Goal: Task Accomplishment & Management: Manage account settings

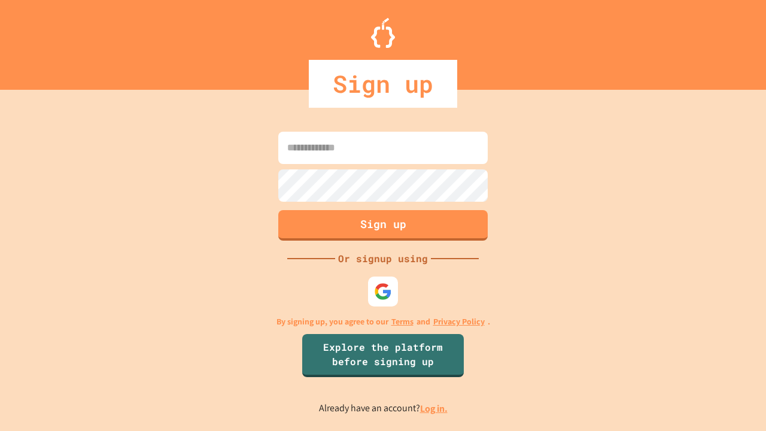
click at [435, 408] on link "Log in." at bounding box center [434, 408] width 28 height 13
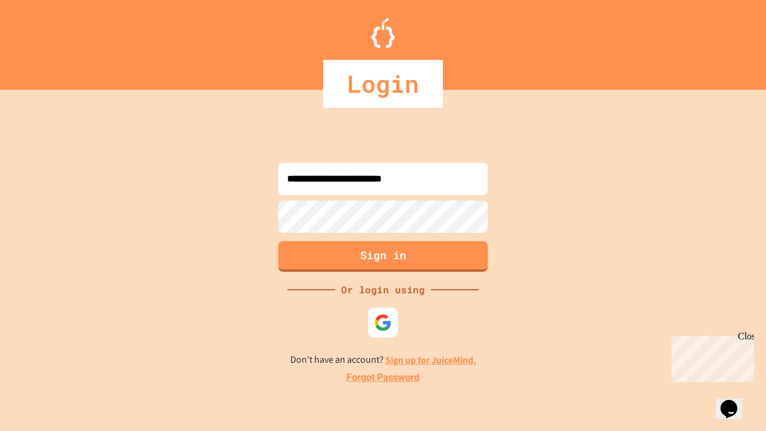
type input "**********"
